Goal: Find specific page/section: Find specific page/section

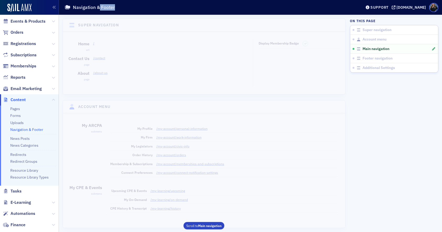
drag, startPoint x: 115, startPoint y: 7, endPoint x: 99, endPoint y: 7, distance: 16.1
click at [99, 7] on div "Navigation & Footer" at bounding box center [208, 7] width 289 height 10
click at [121, 5] on div "Navigation & Footer" at bounding box center [208, 7] width 289 height 10
click at [397, 6] on div "[DOMAIN_NAME]" at bounding box center [411, 7] width 29 height 5
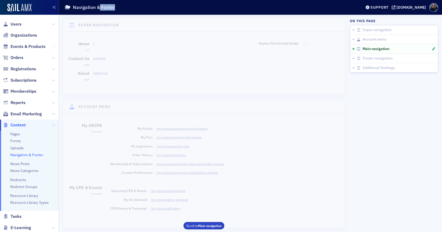
click at [52, 47] on icon at bounding box center [53, 46] width 3 height 3
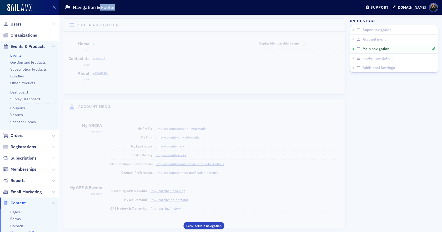
click at [17, 54] on link "Events" at bounding box center [15, 55] width 11 height 5
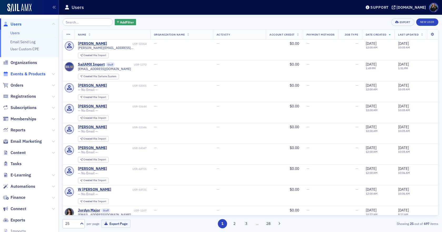
click at [38, 74] on span "Events & Products" at bounding box center [28, 74] width 35 height 6
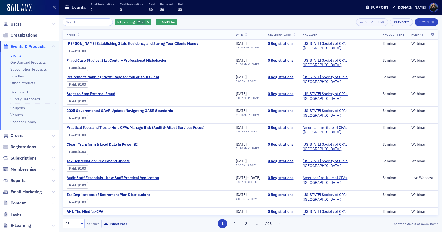
click at [17, 52] on ul "Events On-Demand Products Subscription Products Bundles Other Products Dashboar…" at bounding box center [29, 91] width 59 height 78
click at [17, 53] on link "Events" at bounding box center [15, 55] width 11 height 5
